Goal: Task Accomplishment & Management: Manage account settings

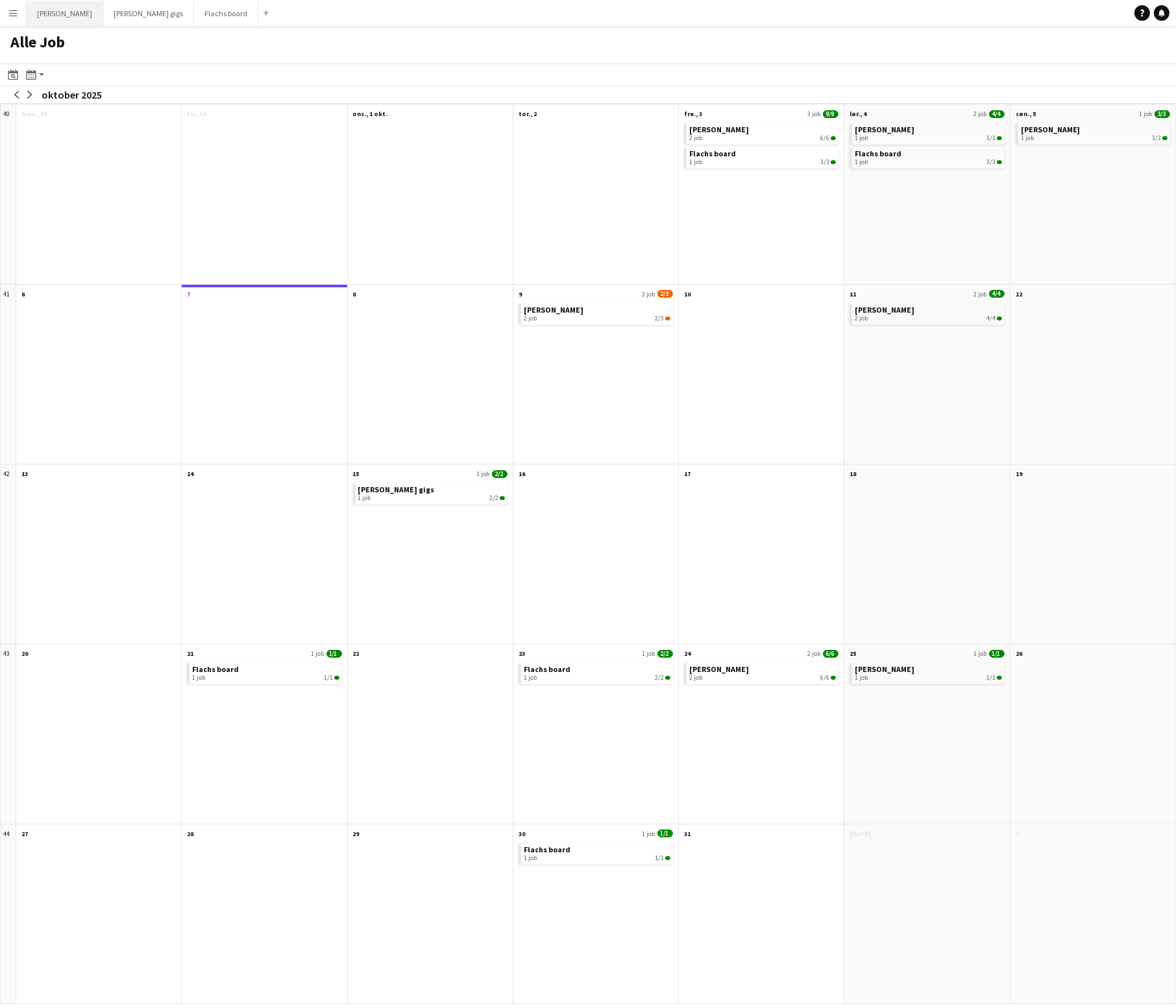
click at [45, 15] on button "Asger Gigs Luk" at bounding box center [65, 13] width 76 height 25
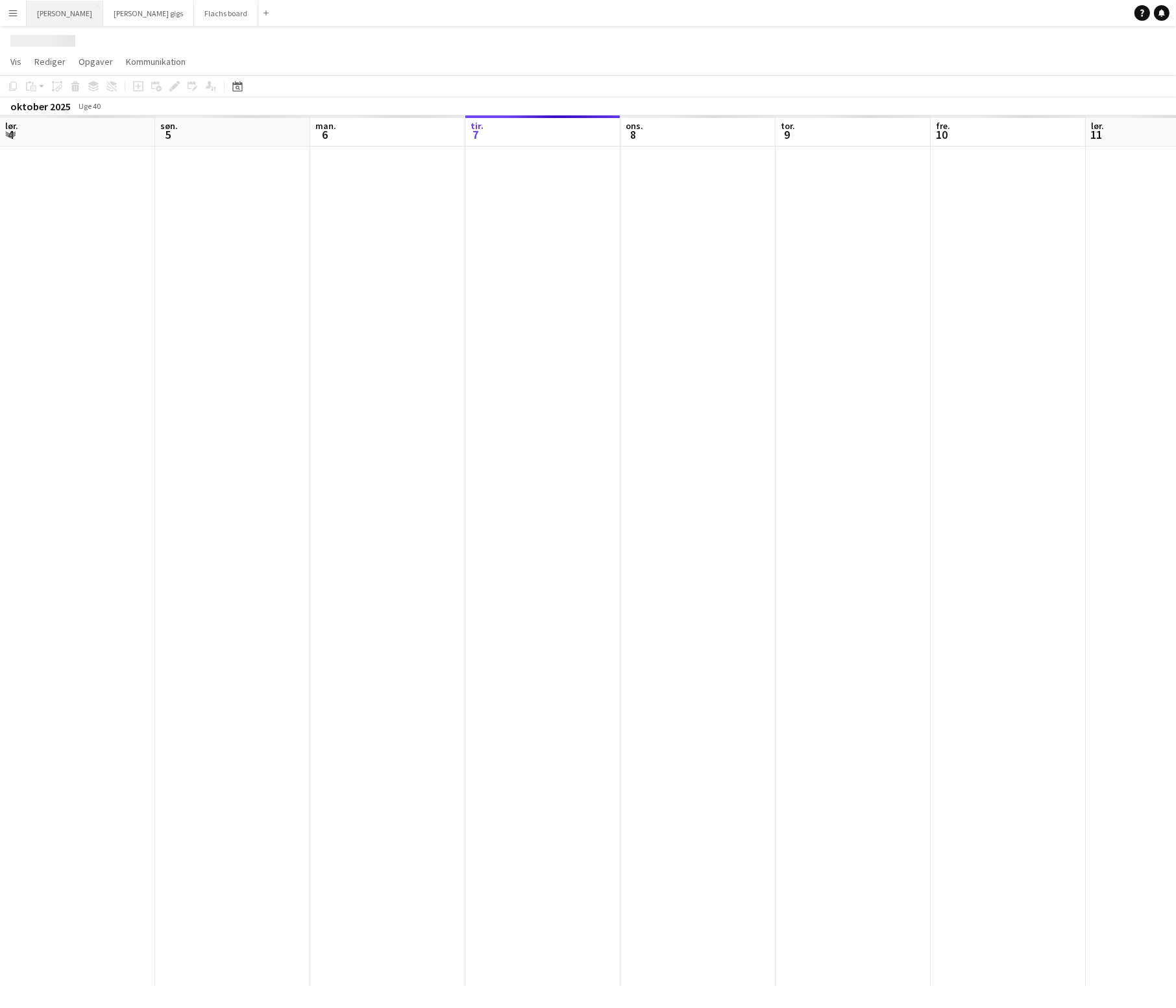
scroll to position [0, 310]
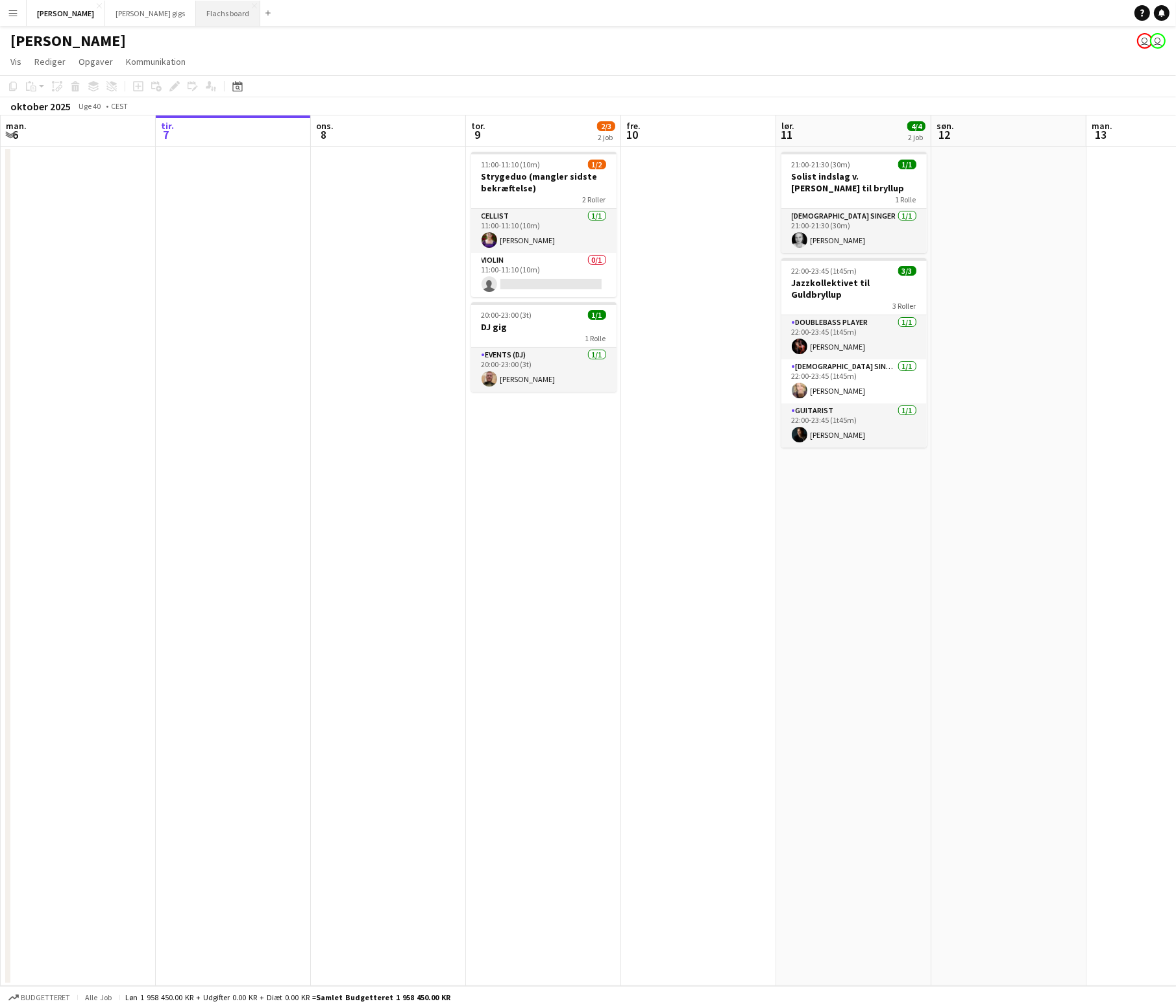
click at [196, 7] on button "Flachs board Luk" at bounding box center [228, 13] width 64 height 25
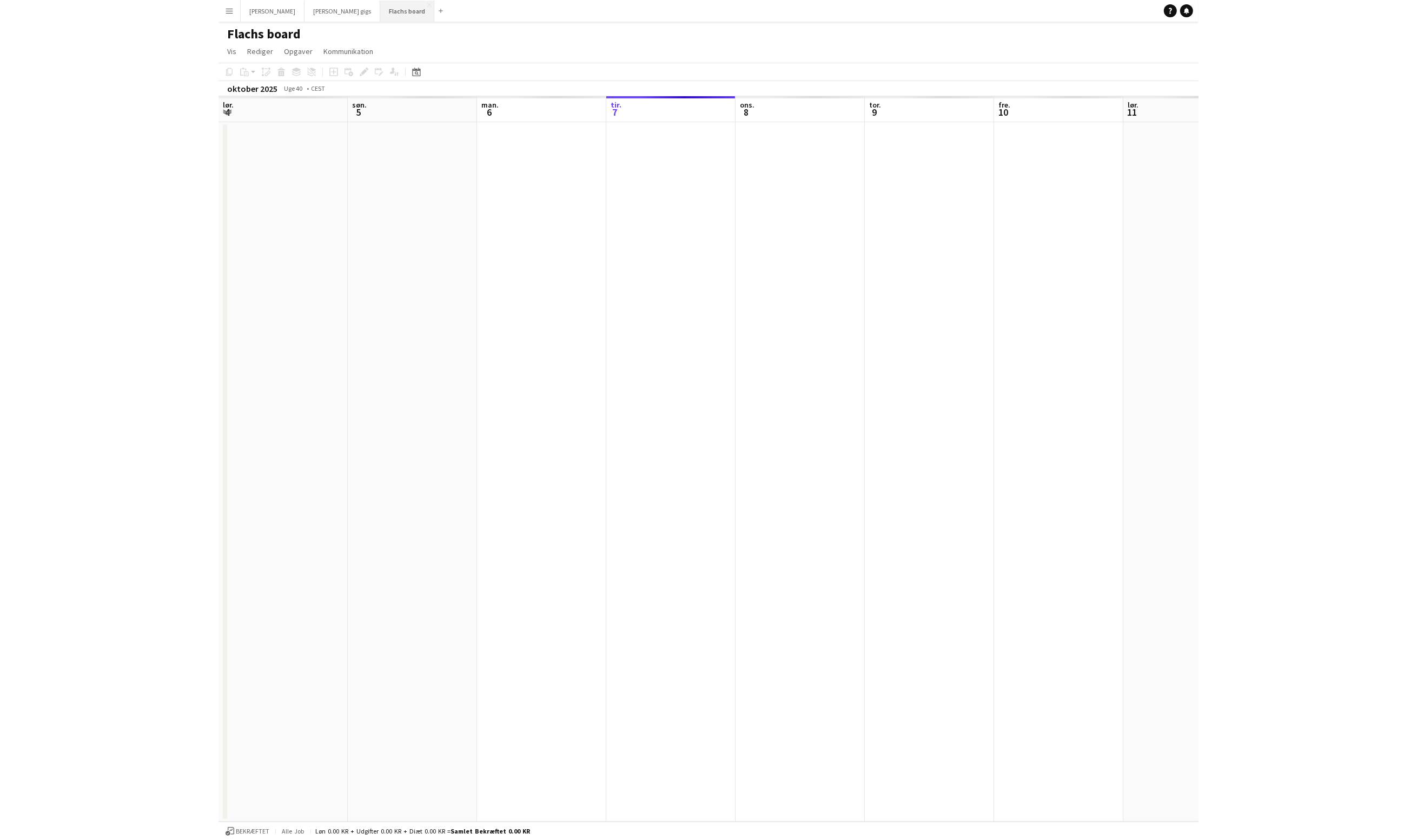
scroll to position [0, 258]
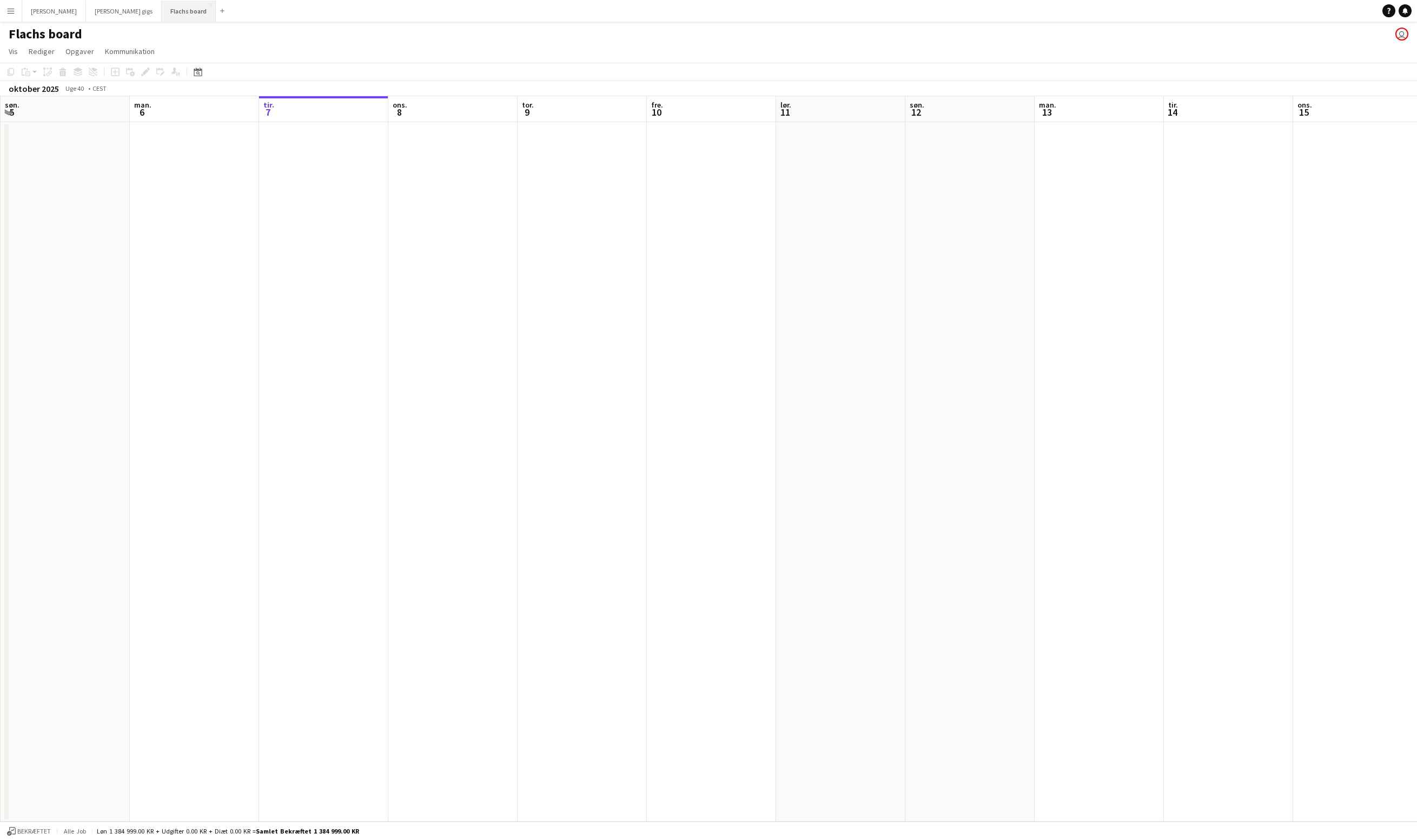
click at [162, 7] on button "Flachs board Luk" at bounding box center [188, 11] width 54 height 21
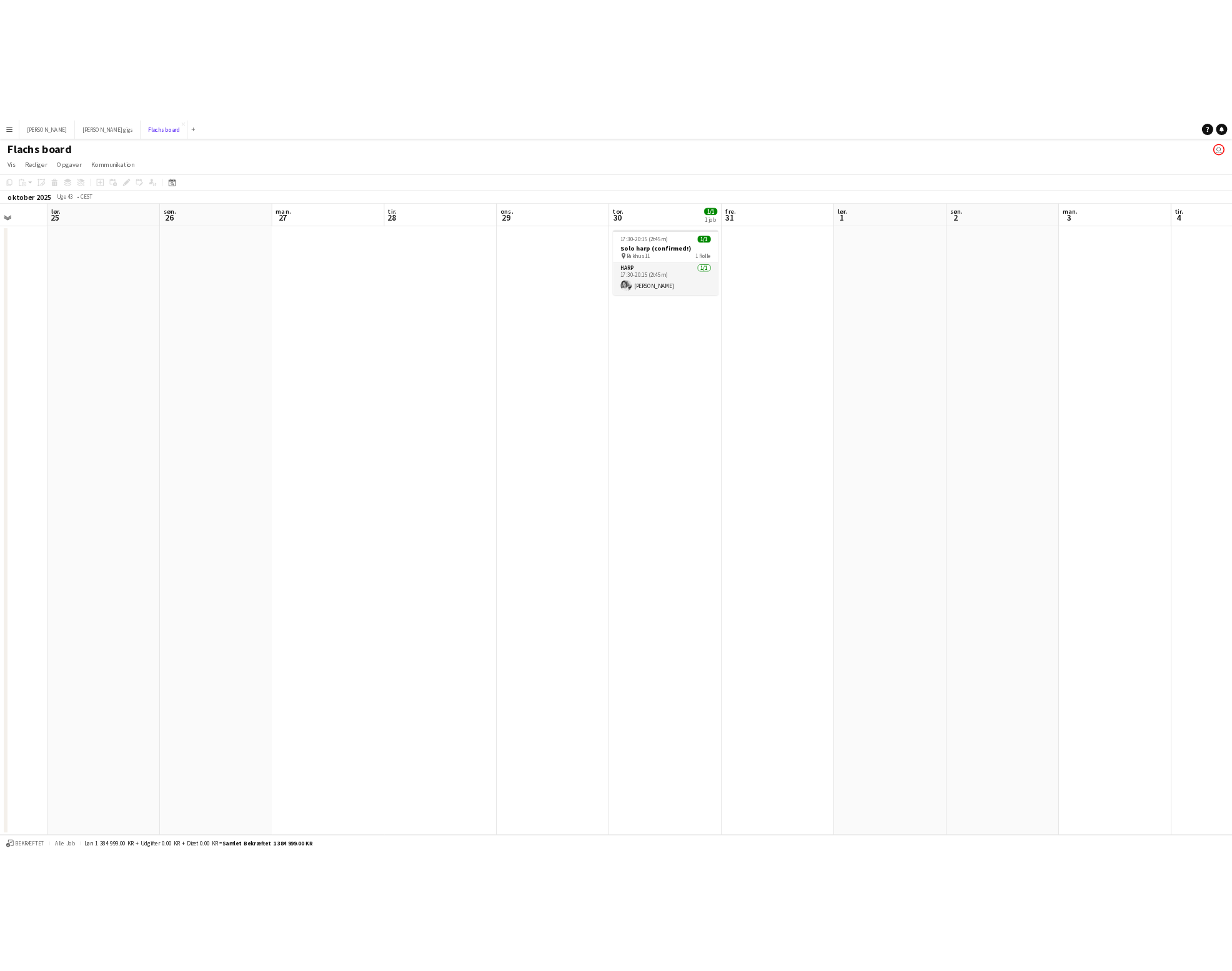
scroll to position [0, 385]
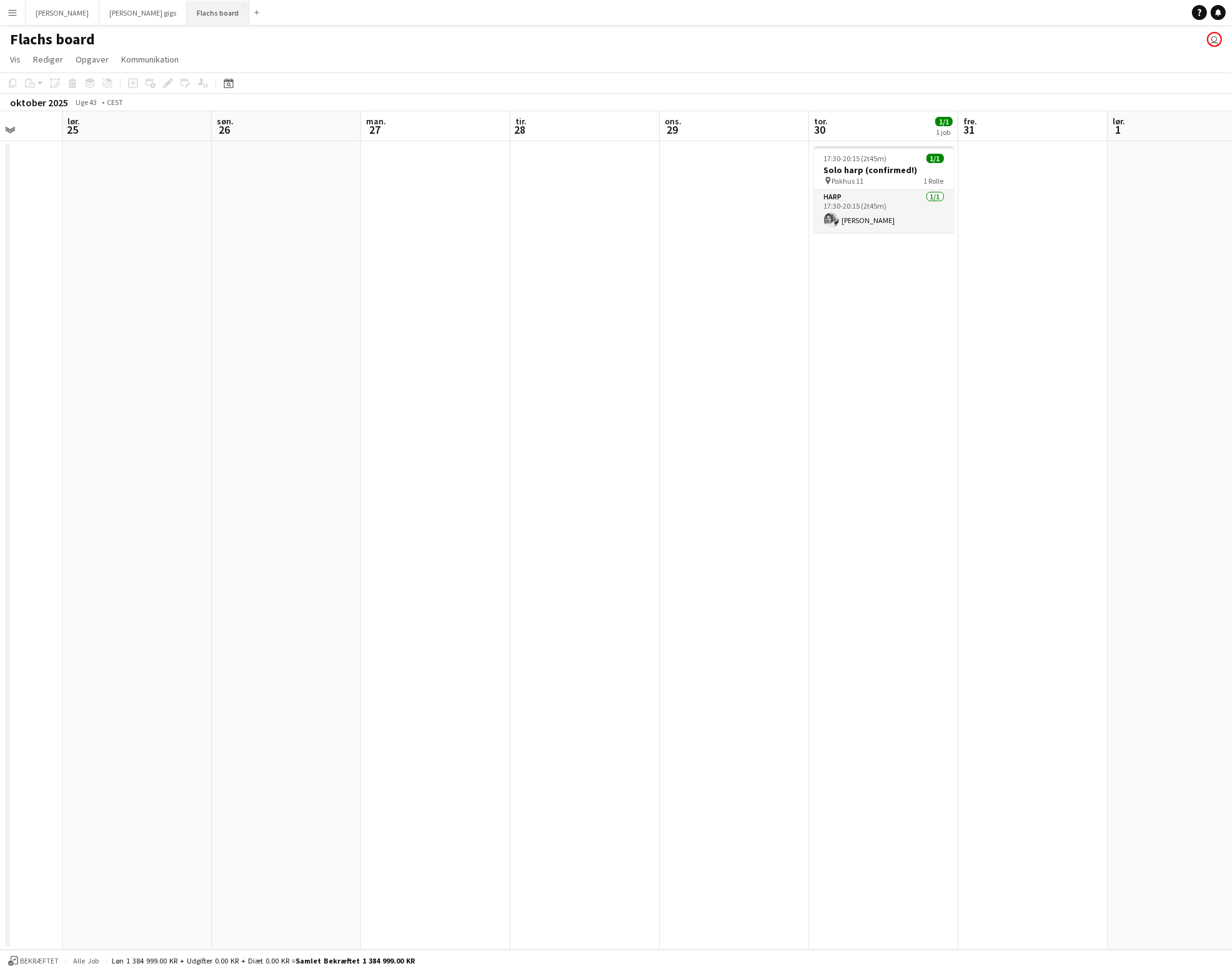
click at [187, 3] on button "Flachs board Luk" at bounding box center [218, 13] width 62 height 25
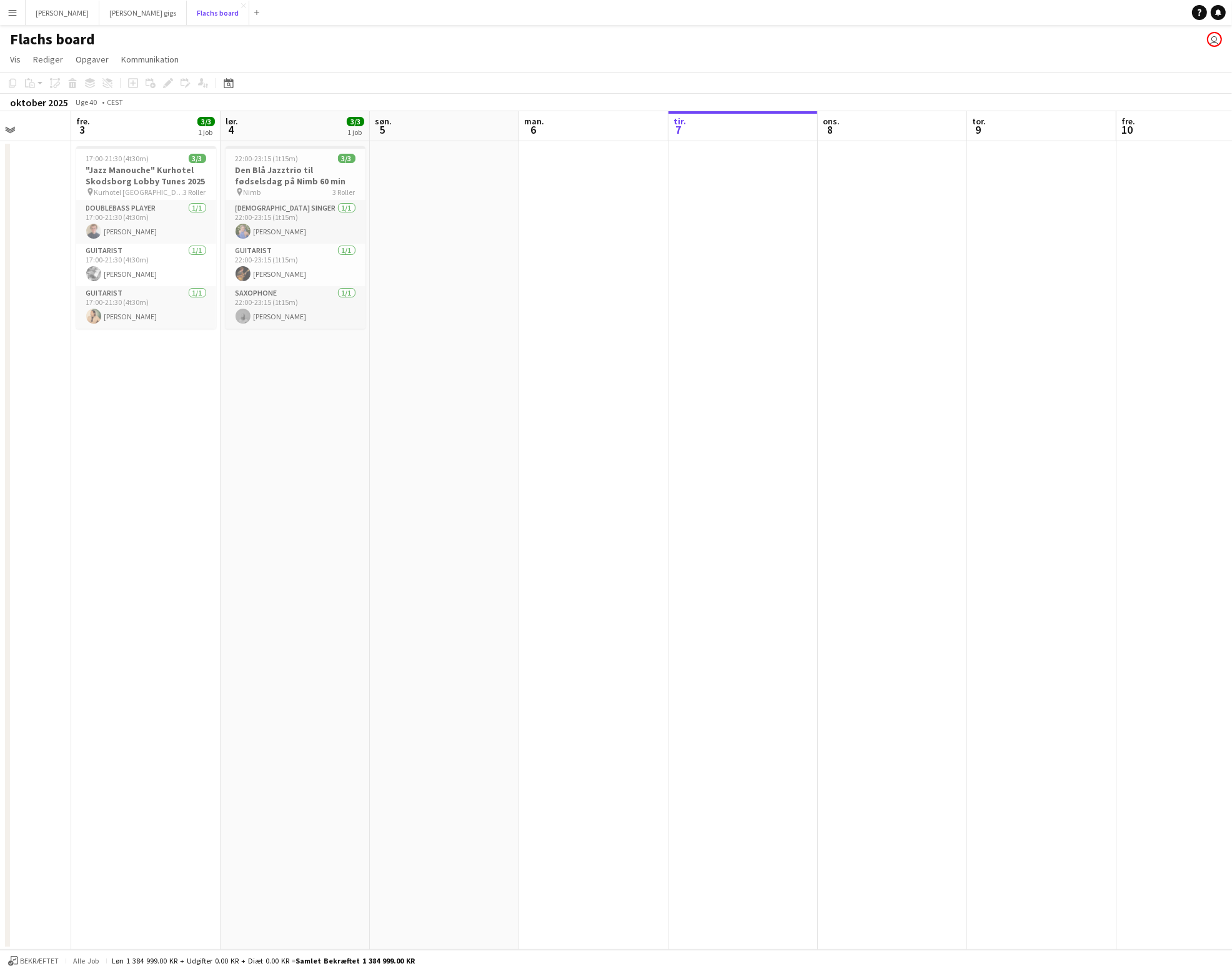
scroll to position [0, 374]
click at [157, 274] on app-card-role "Guitarist [DATE] 17:00-21:30 (4t30m) [PERSON_NAME]" at bounding box center [149, 265] width 140 height 43
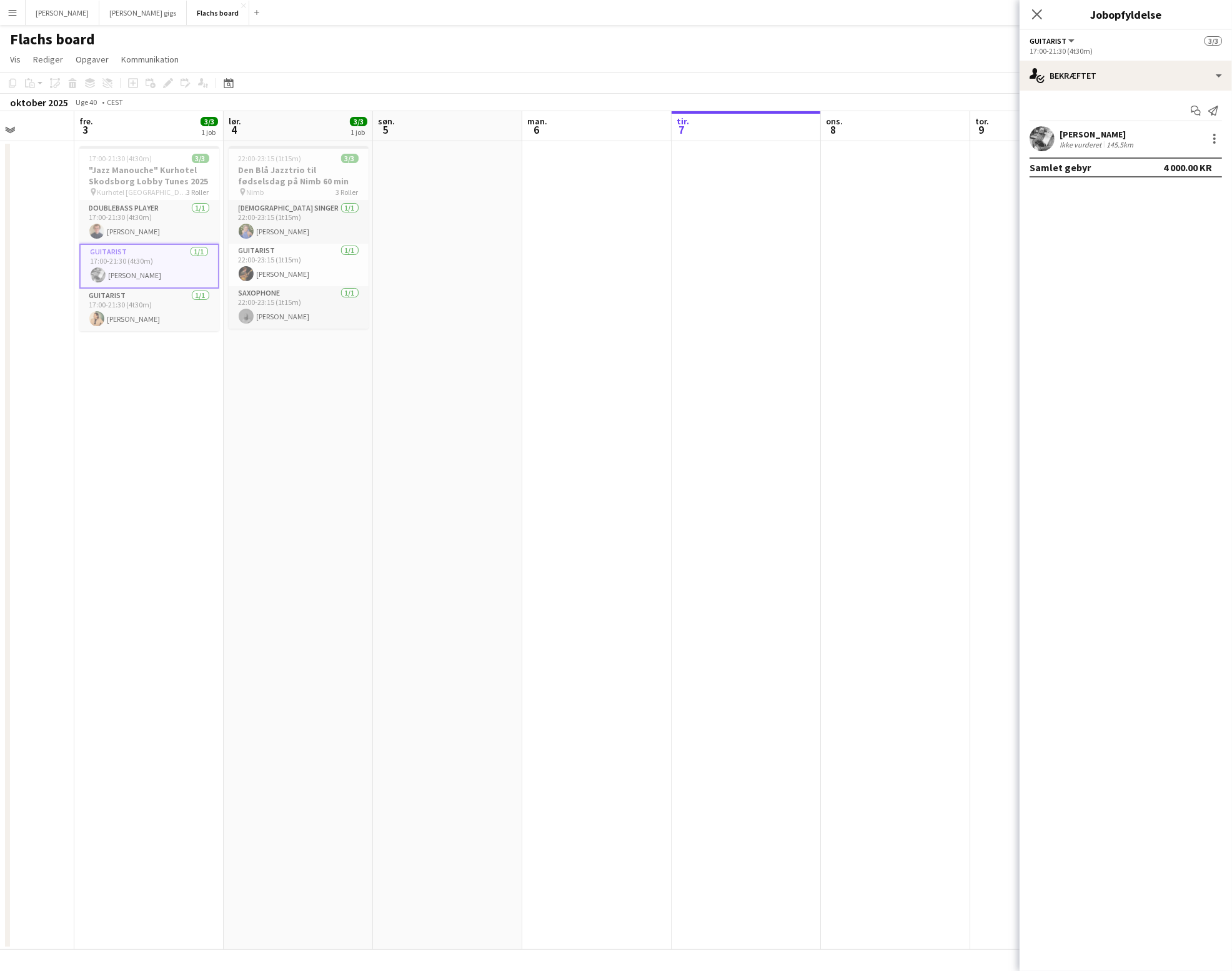
click at [318, 443] on app-date-cell "22:00-23:15 (1t15m) 3/3 Den Blå Jazztrio til fødselsdag på Nimb 60 min pin Nimb…" at bounding box center [298, 546] width 149 height 809
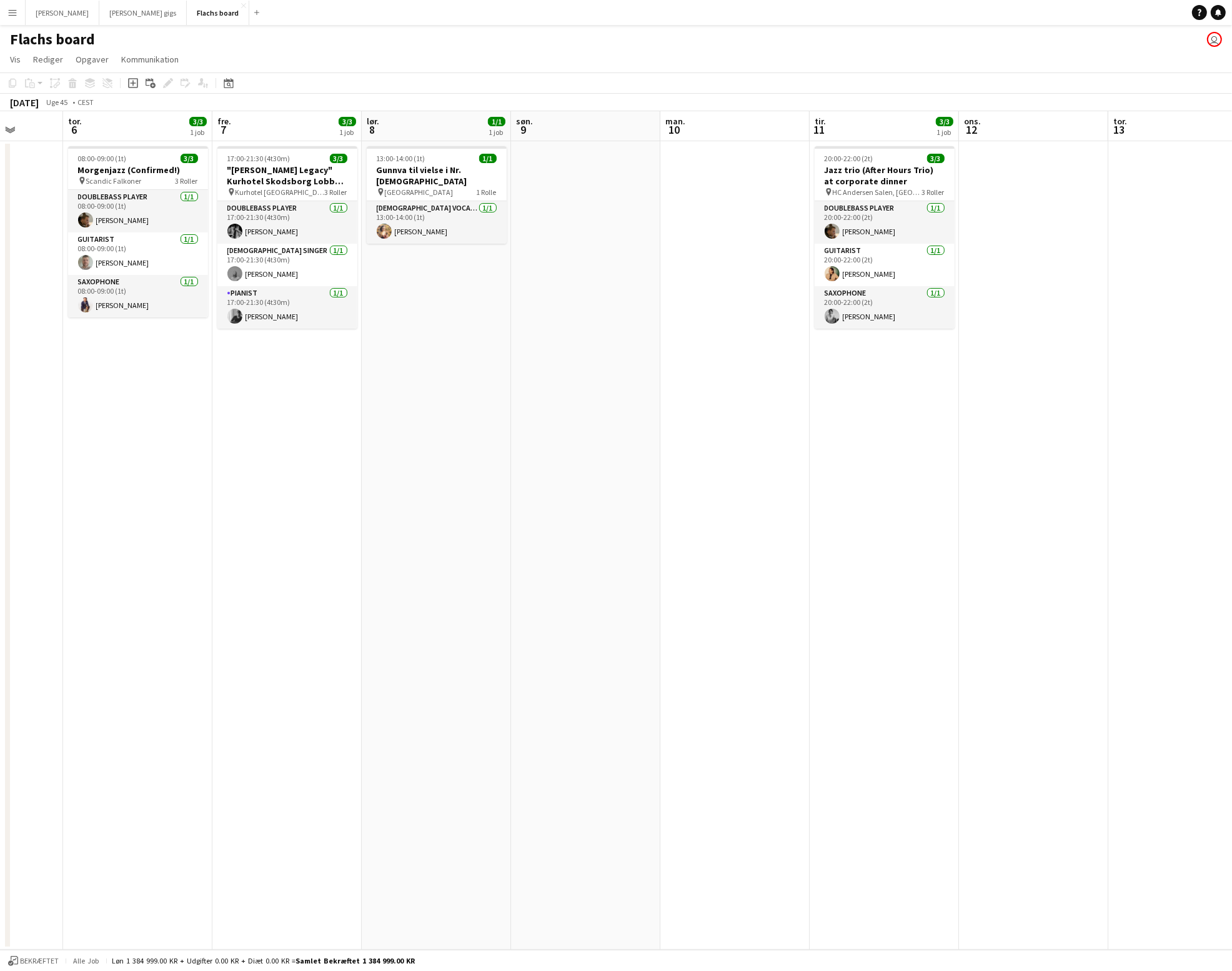
scroll to position [0, 381]
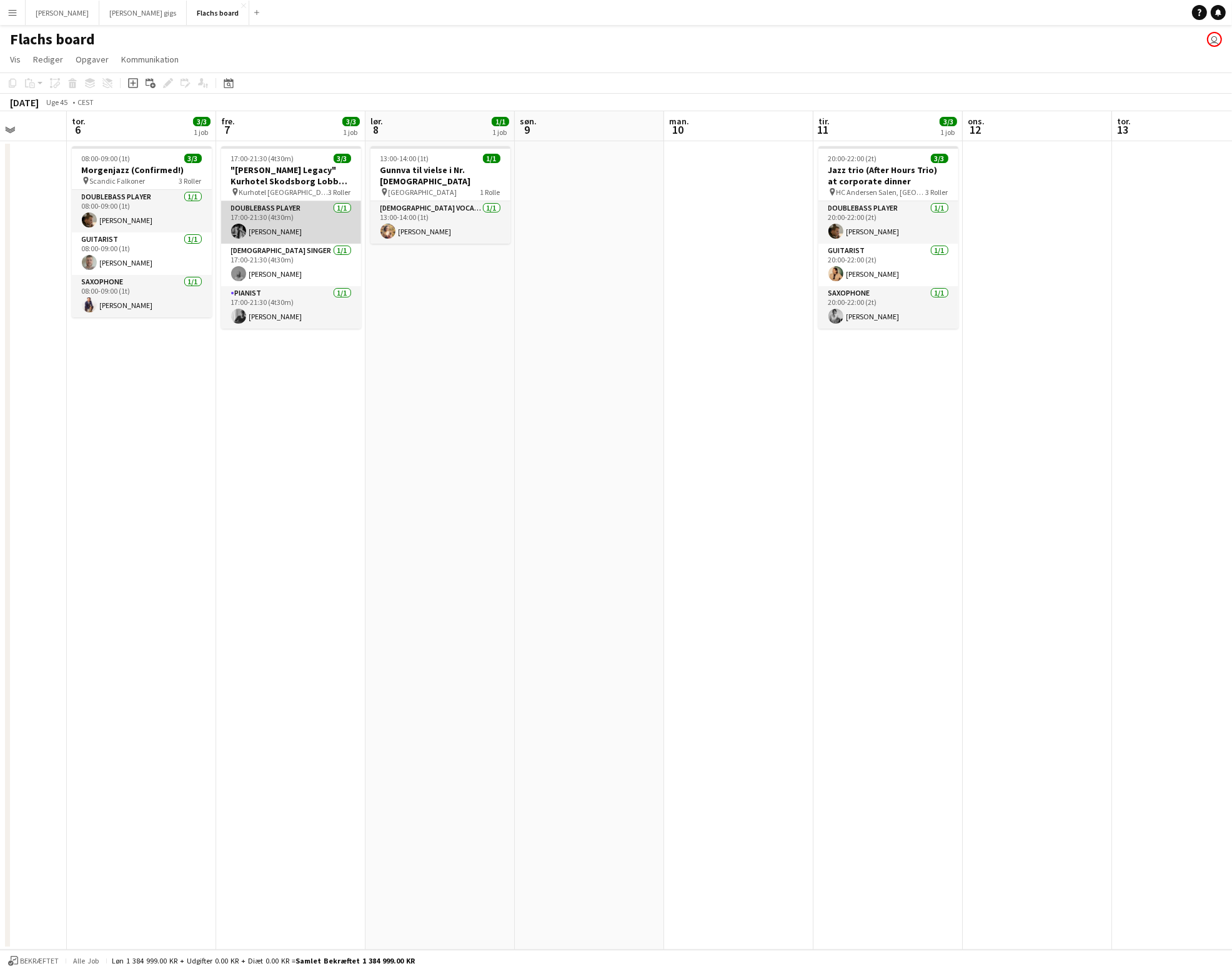
click at [283, 222] on app-card-role "Doublebass Player [DATE] 17:00-21:30 (4t30m) [PERSON_NAME]" at bounding box center [291, 222] width 140 height 43
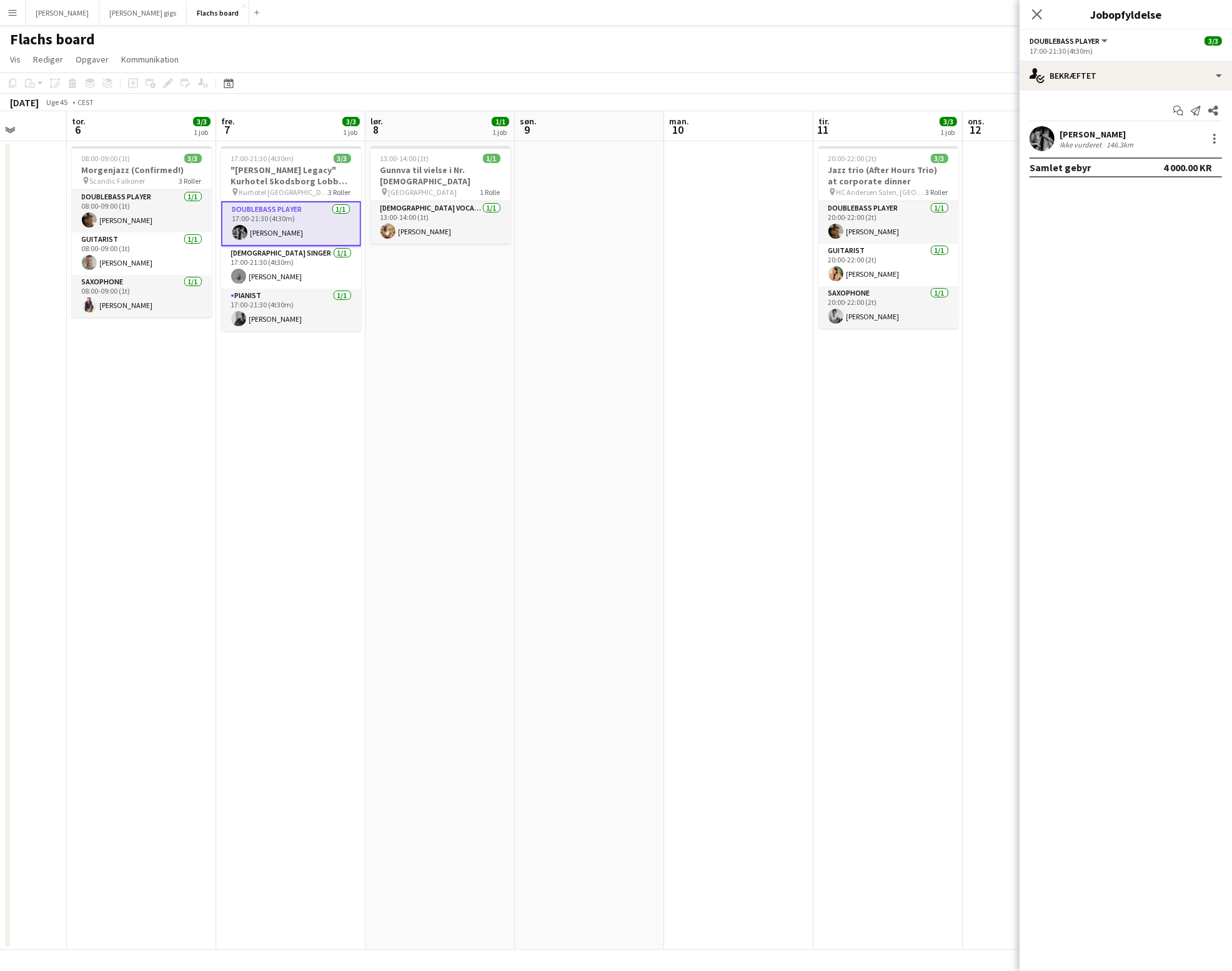
click at [1051, 138] on app-user-avatar at bounding box center [1042, 139] width 25 height 25
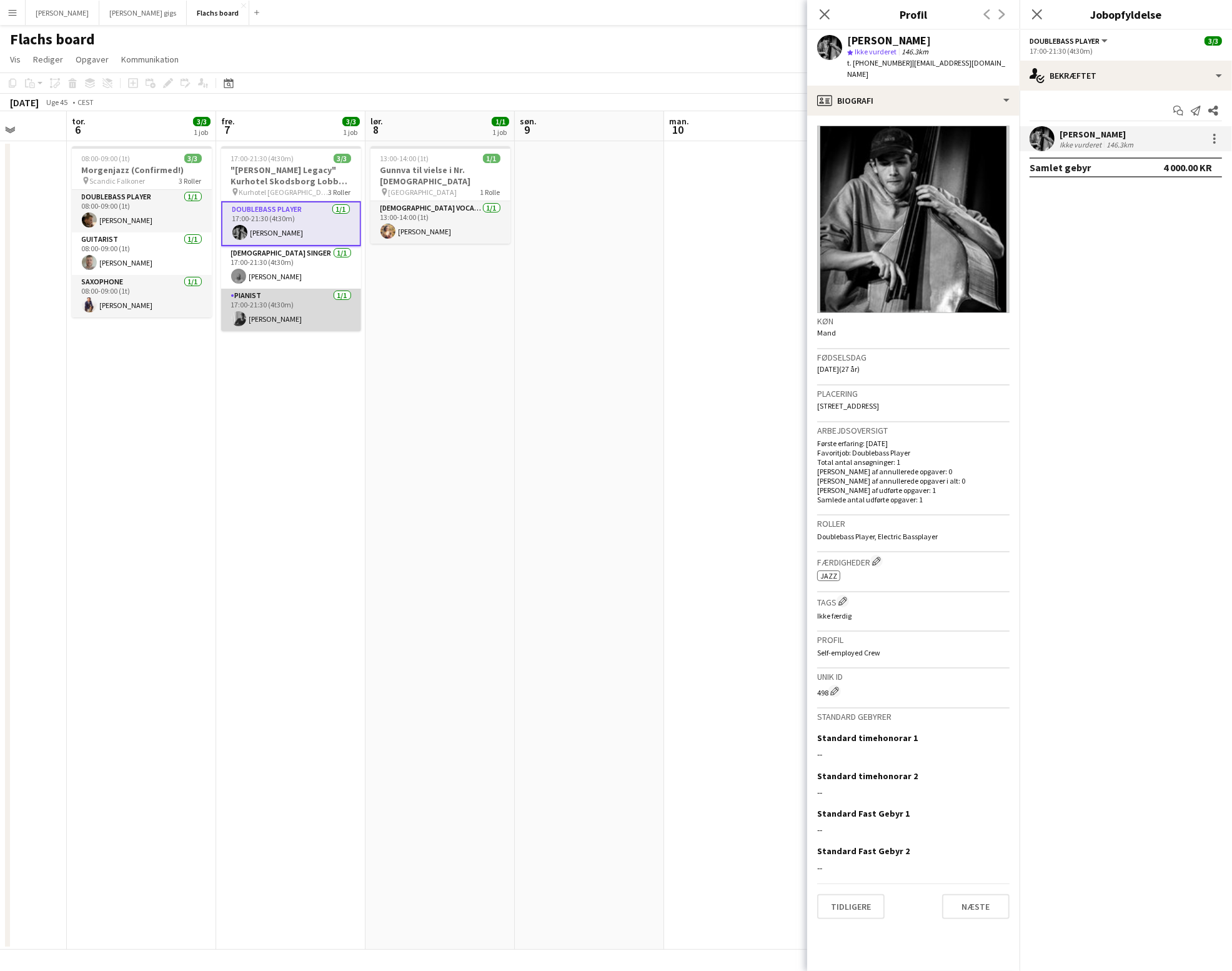
click at [270, 301] on app-card-role "Pianist [DATE] 17:00-21:30 (4t30m) [PERSON_NAME]" at bounding box center [291, 310] width 140 height 43
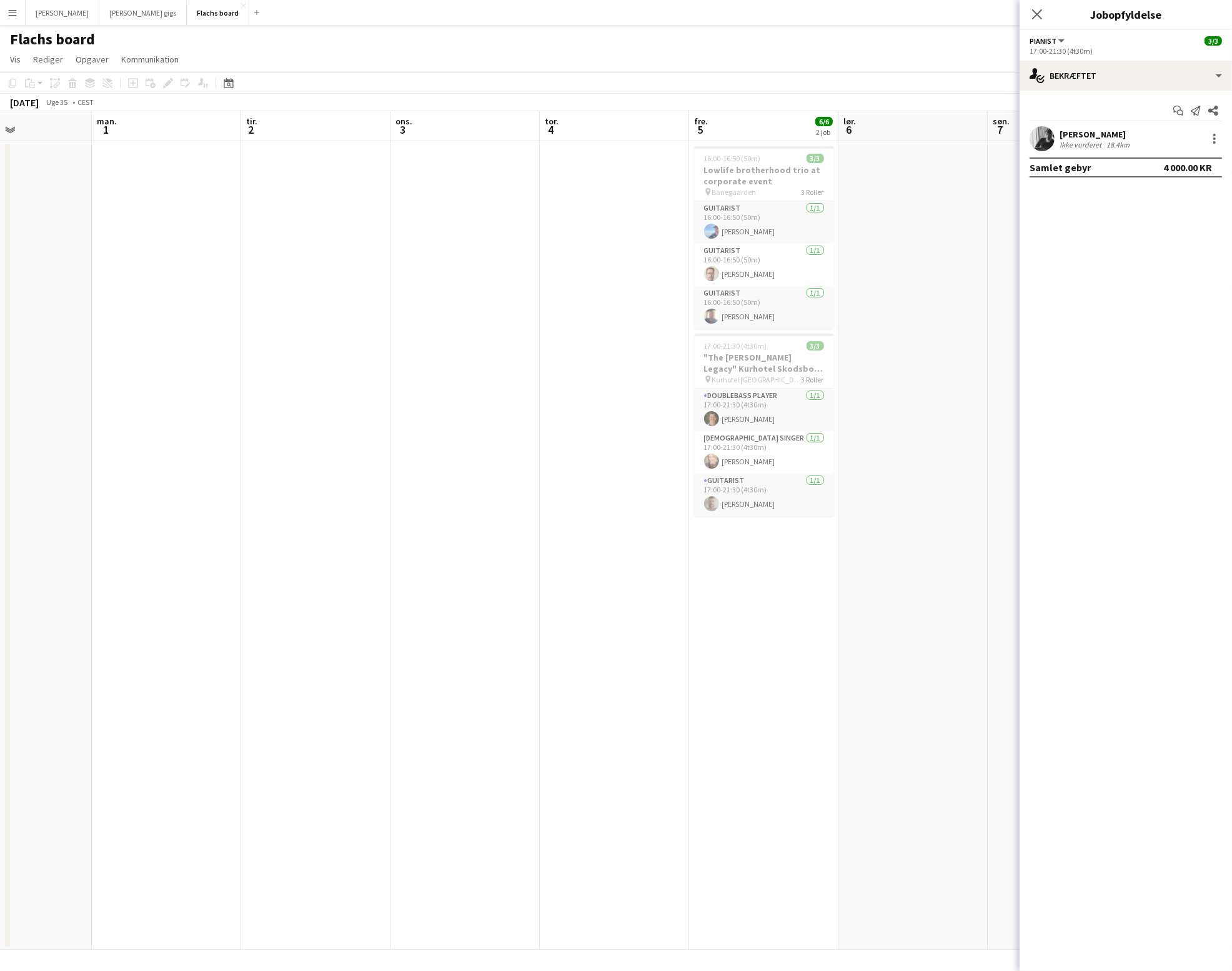
scroll to position [0, 357]
click at [774, 235] on app-card-role "Guitarist [DATE] 16:00-16:50 (50m) [PERSON_NAME]" at bounding box center [763, 222] width 140 height 43
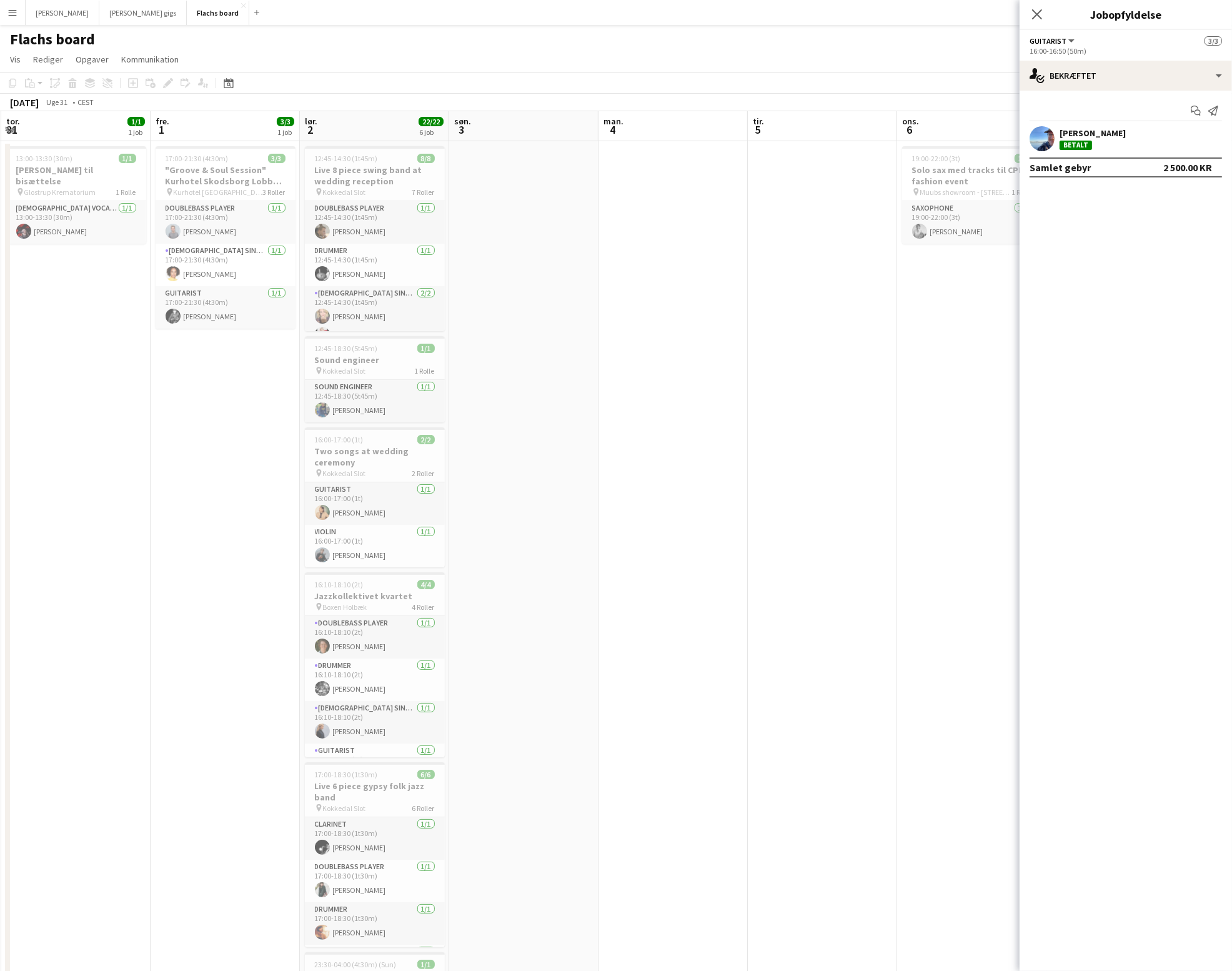
scroll to position [0, 345]
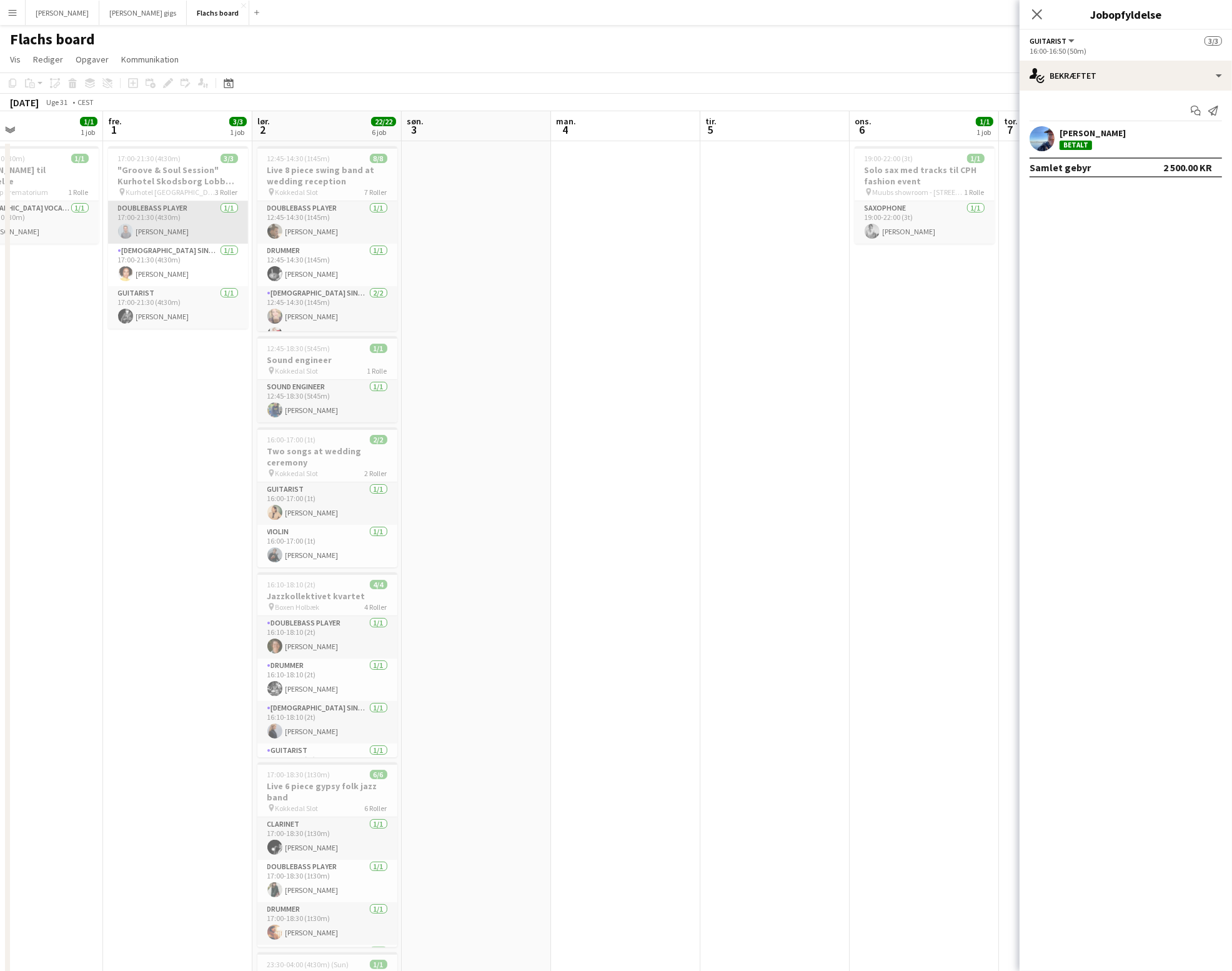
click at [192, 223] on app-card-role "Doublebass Player [DATE] 17:00-21:30 (4t30m) [PERSON_NAME]" at bounding box center [178, 222] width 140 height 43
click at [1045, 149] on app-user-avatar at bounding box center [1042, 139] width 25 height 25
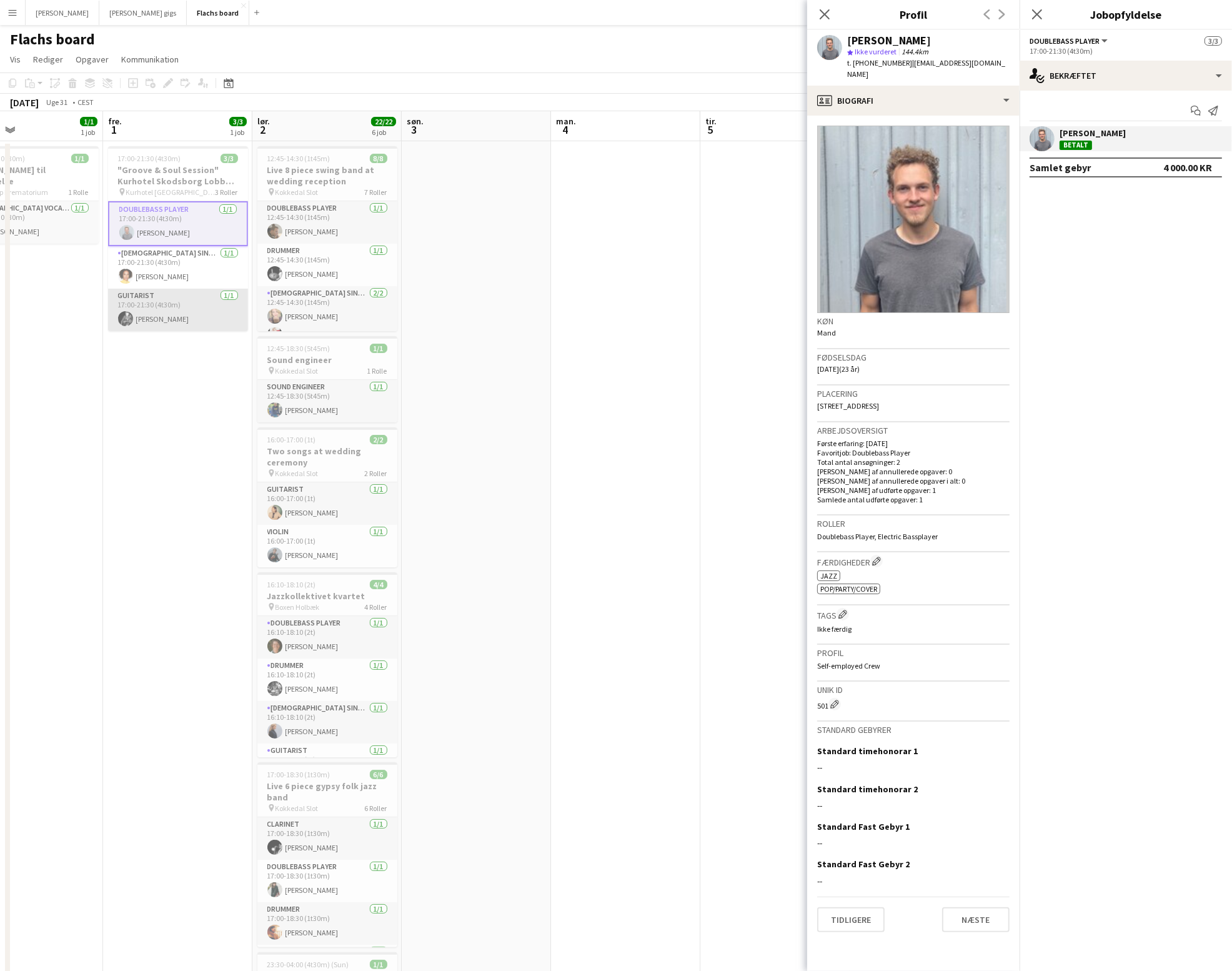
click at [177, 315] on app-card-role "Guitarist [DATE] 17:00-21:30 (4t30m) [PERSON_NAME]" at bounding box center [178, 310] width 140 height 43
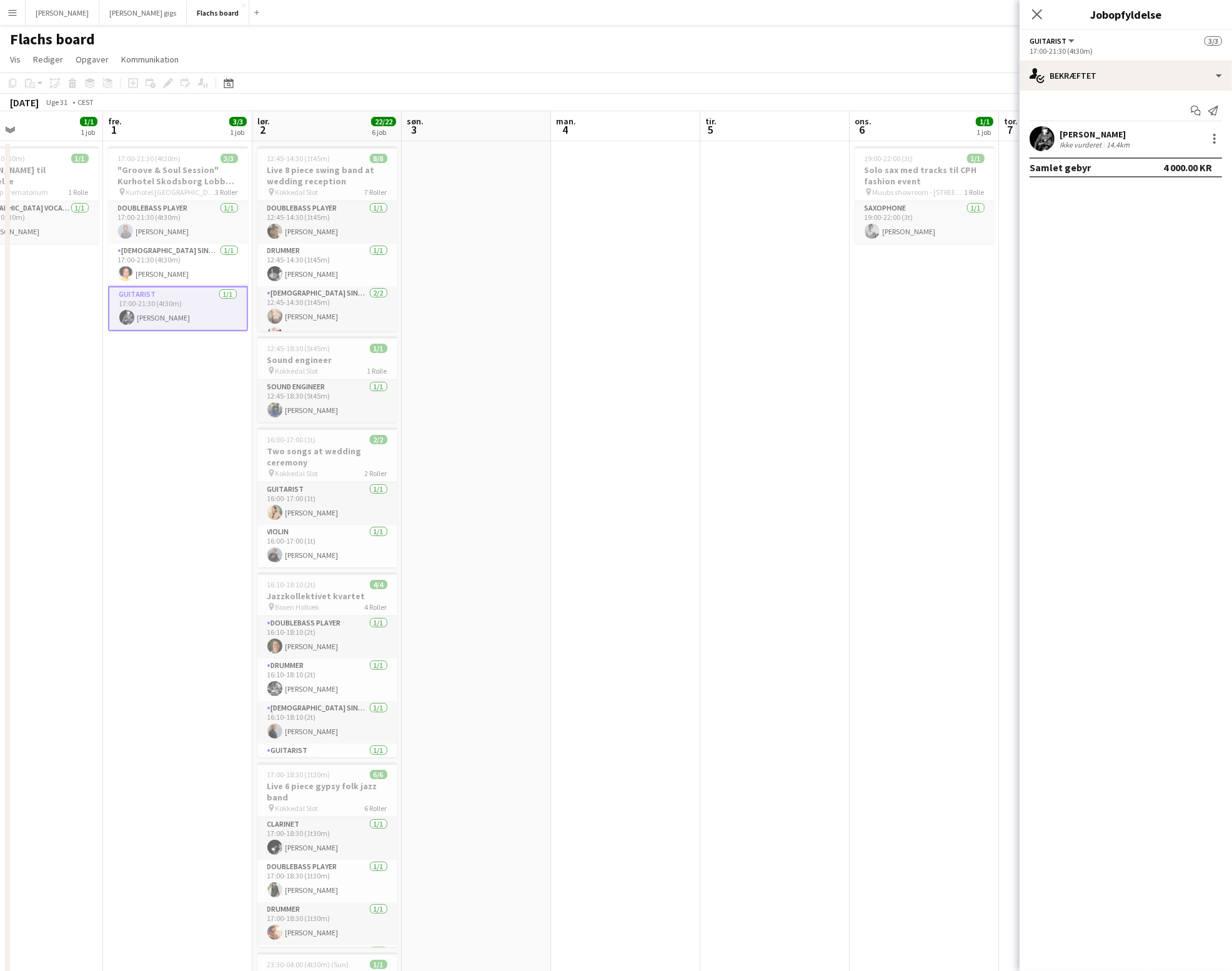
click at [1048, 132] on app-user-avatar at bounding box center [1042, 139] width 25 height 25
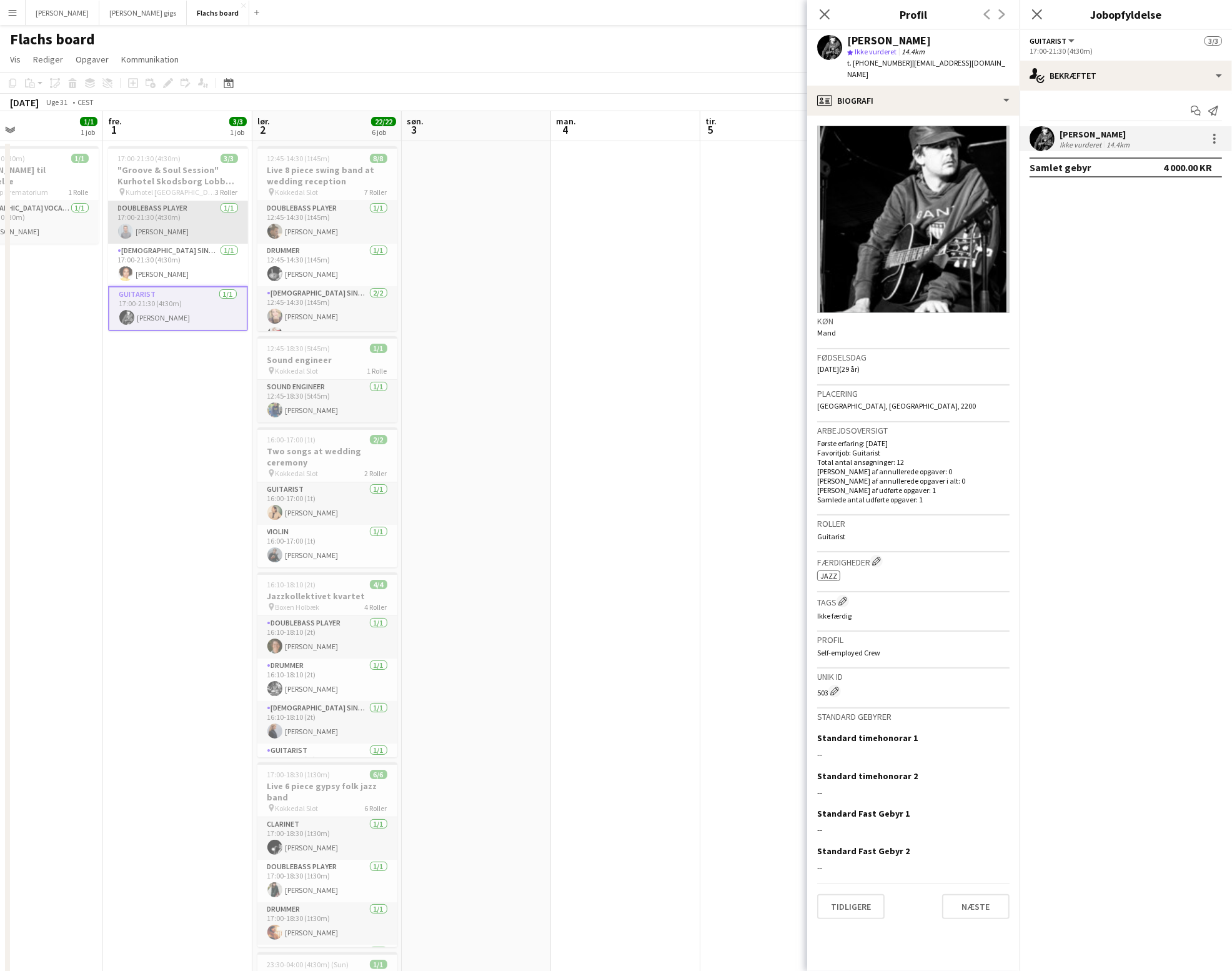
click at [177, 222] on app-card-role "Doublebass Player [DATE] 17:00-21:30 (4t30m) [PERSON_NAME]" at bounding box center [178, 222] width 140 height 43
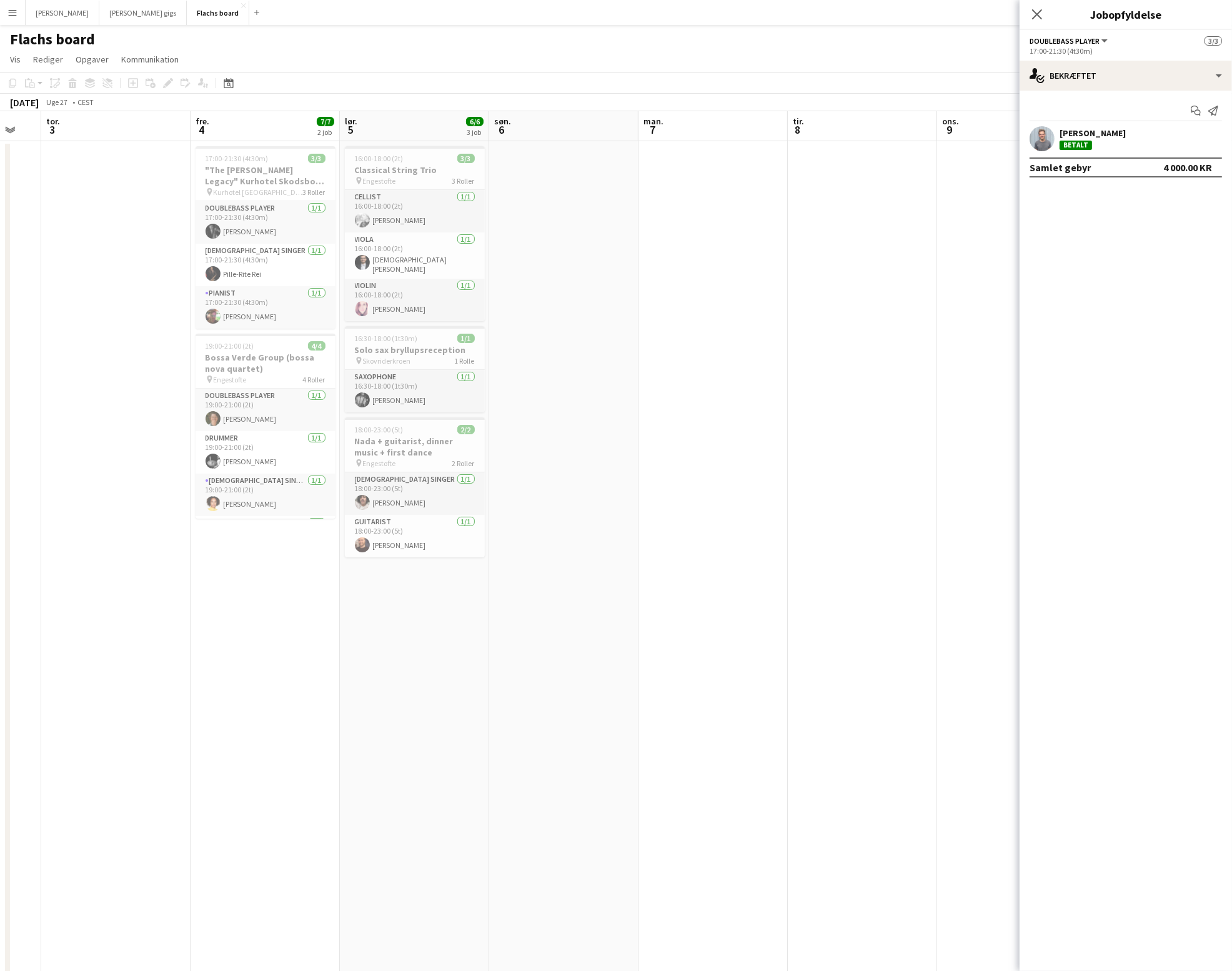
scroll to position [0, 257]
click at [270, 235] on app-card-role "Doublebass Player [DATE] 17:00-21:30 (4t30m) [PERSON_NAME]" at bounding box center [266, 222] width 140 height 43
click at [1046, 137] on app-user-avatar at bounding box center [1042, 139] width 25 height 25
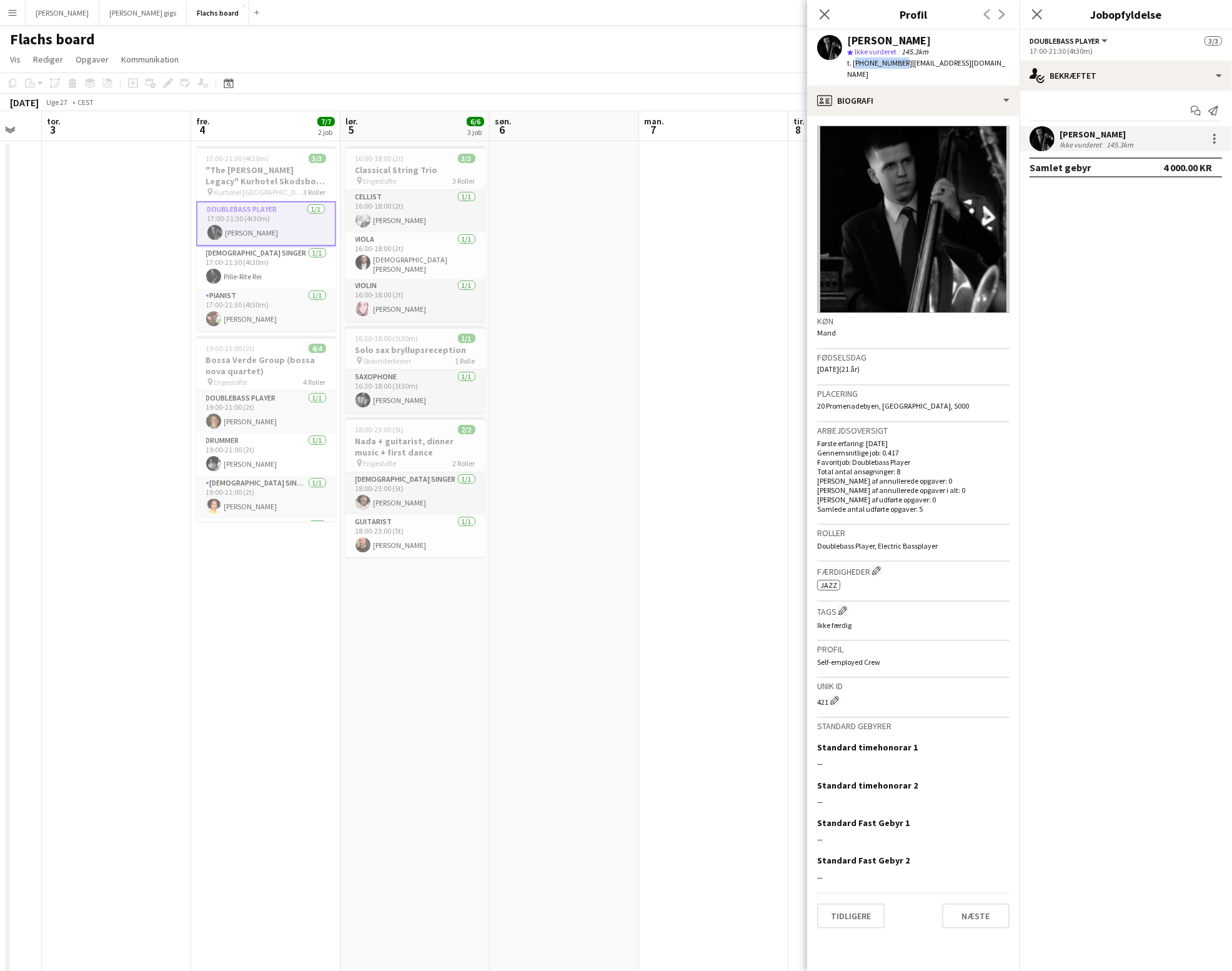
drag, startPoint x: 896, startPoint y: 64, endPoint x: 854, endPoint y: 61, distance: 42.1
click at [854, 61] on div "t. [PHONE_NUMBER] | [EMAIL_ADDRESS][DOMAIN_NAME]" at bounding box center [929, 69] width 162 height 22
copy span "[PHONE_NUMBER]"
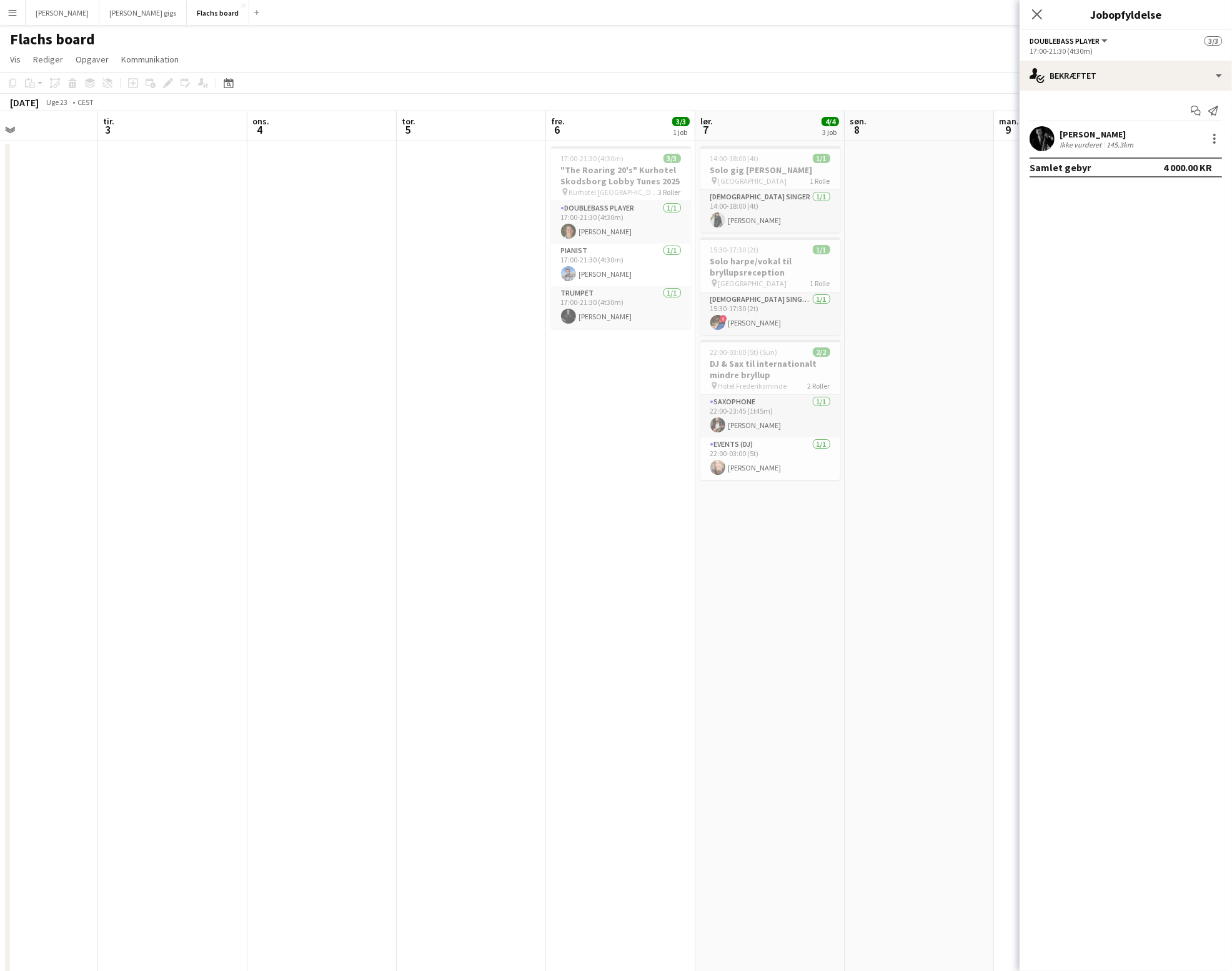
scroll to position [0, 351]
click at [589, 266] on app-card-role "Pianist [DATE] 17:00-21:30 (4t30m) [PERSON_NAME]" at bounding box center [621, 265] width 140 height 43
click at [1044, 141] on app-user-avatar at bounding box center [1042, 139] width 25 height 25
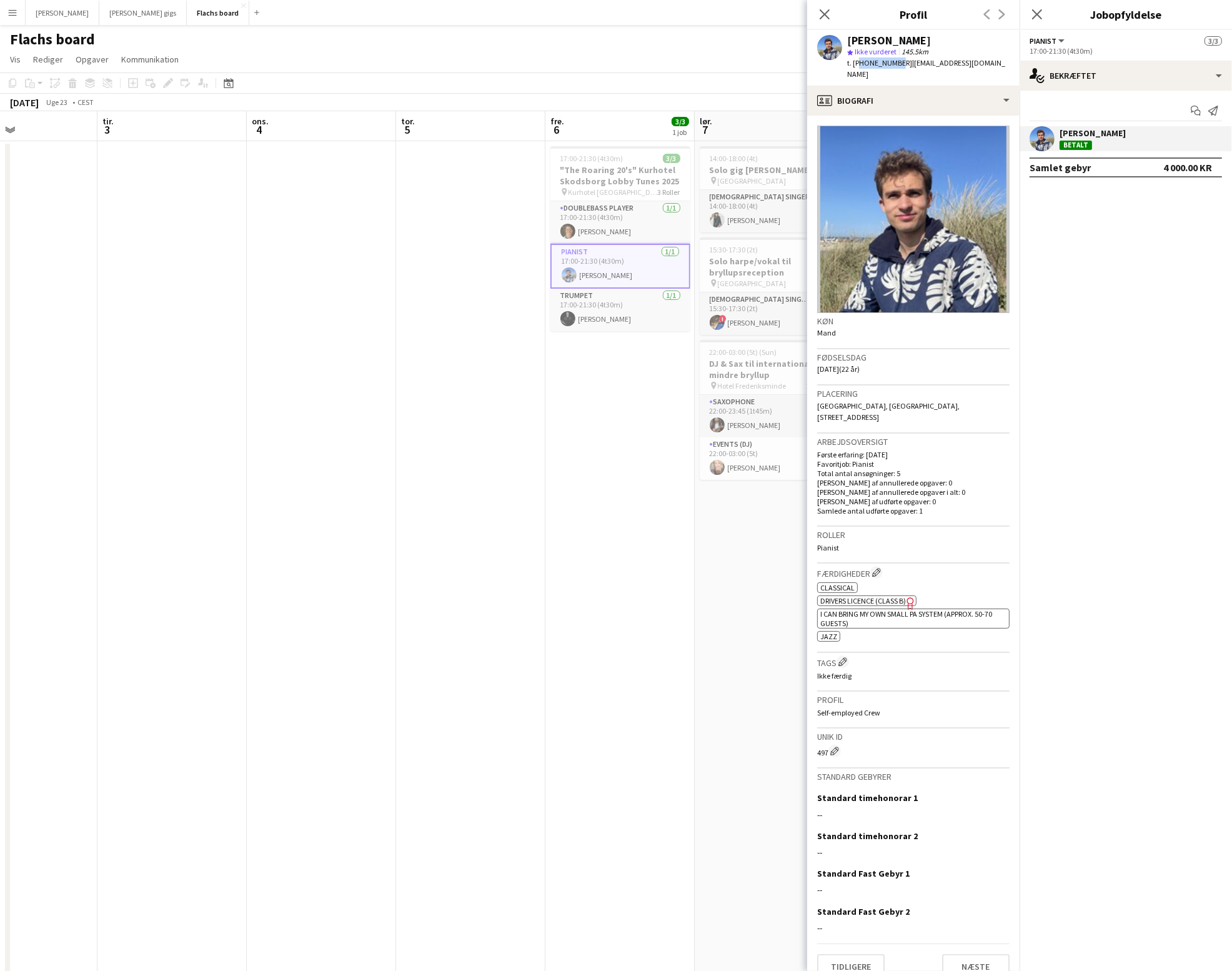
drag, startPoint x: 895, startPoint y: 61, endPoint x: 855, endPoint y: 61, distance: 40.0
click at [855, 61] on span "t. [PHONE_NUMBER]" at bounding box center [880, 62] width 65 height 9
click at [894, 55] on span "Ikke vurderet" at bounding box center [876, 51] width 42 height 9
drag, startPoint x: 896, startPoint y: 62, endPoint x: 854, endPoint y: 62, distance: 42.0
click at [854, 62] on div "t. [PHONE_NUMBER] | [EMAIL_ADDRESS][DOMAIN_NAME]" at bounding box center [929, 69] width 162 height 22
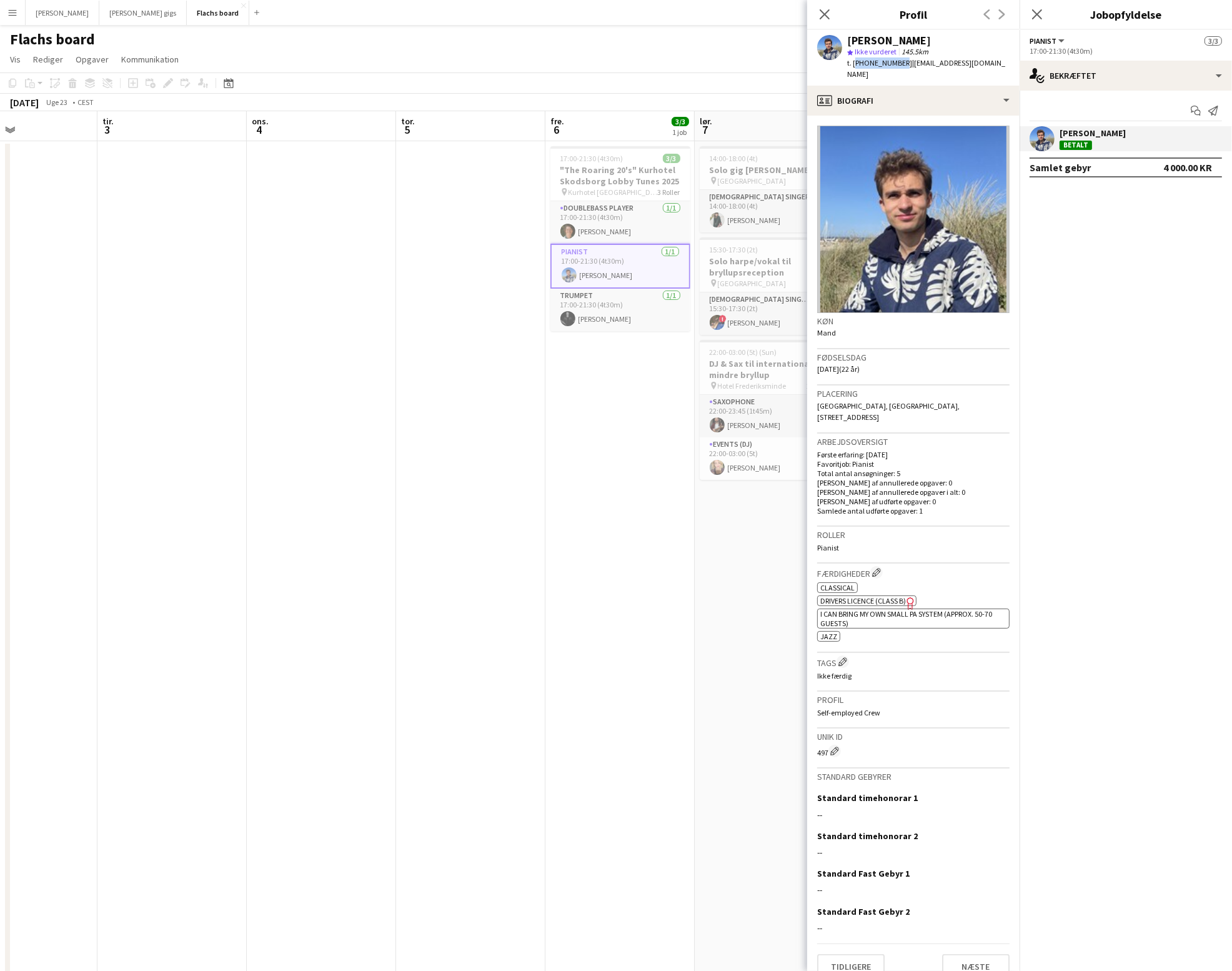
copy span "[PHONE_NUMBER]"
click at [826, 17] on icon "Luk pop-in" at bounding box center [824, 14] width 12 height 12
